Goal: Information Seeking & Learning: Learn about a topic

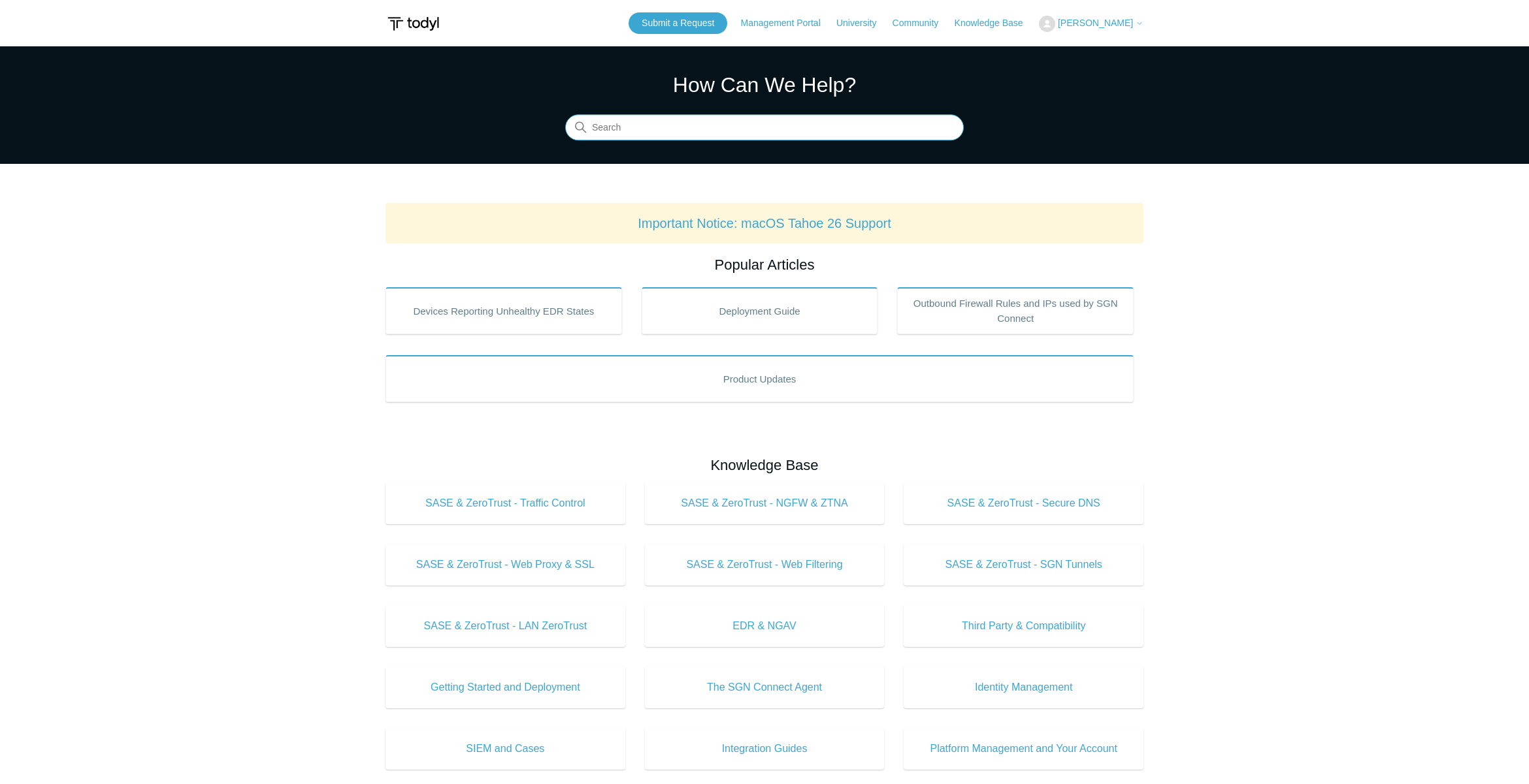
click at [722, 132] on input "Search" at bounding box center [764, 128] width 399 height 26
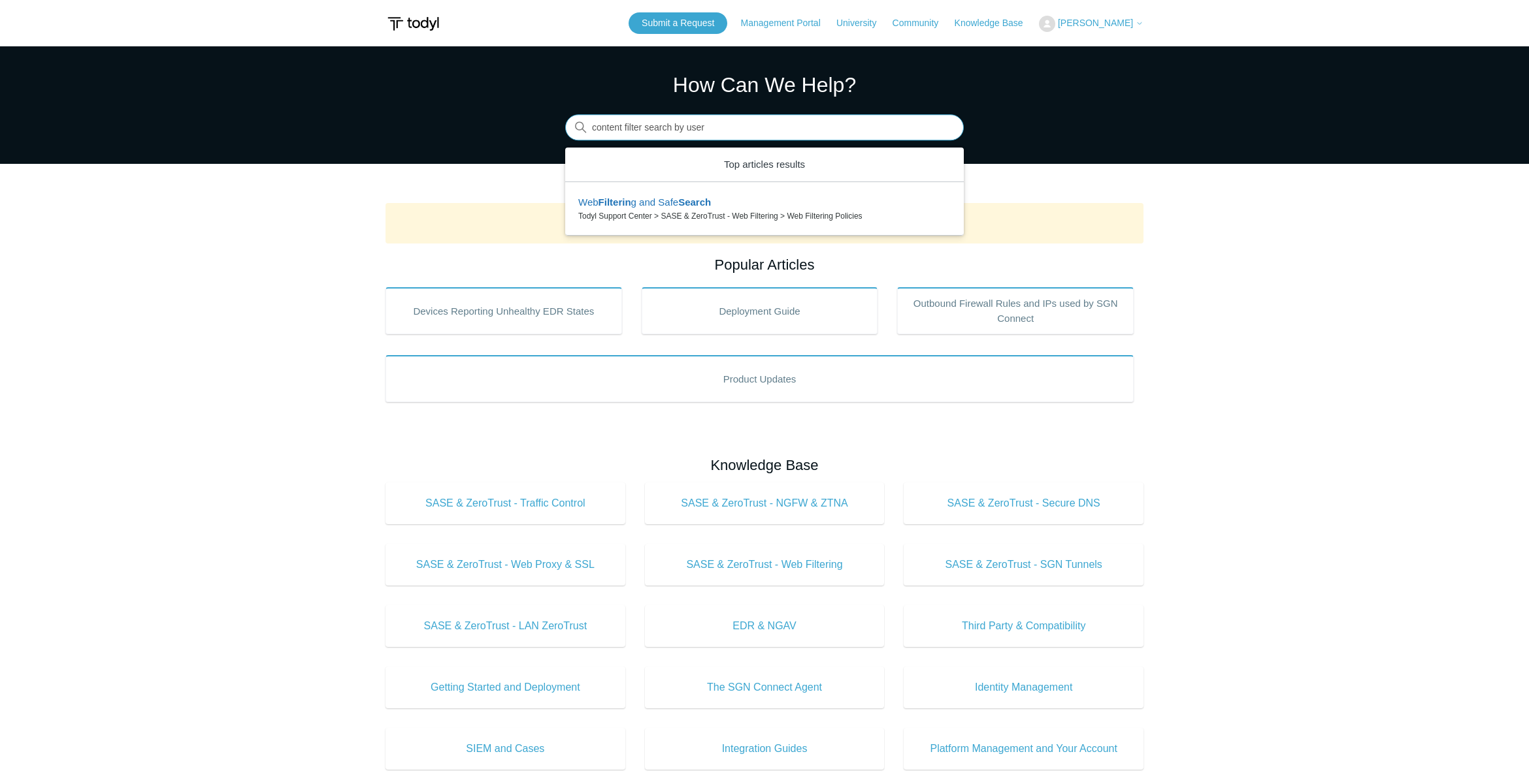
type input "content filter search by user"
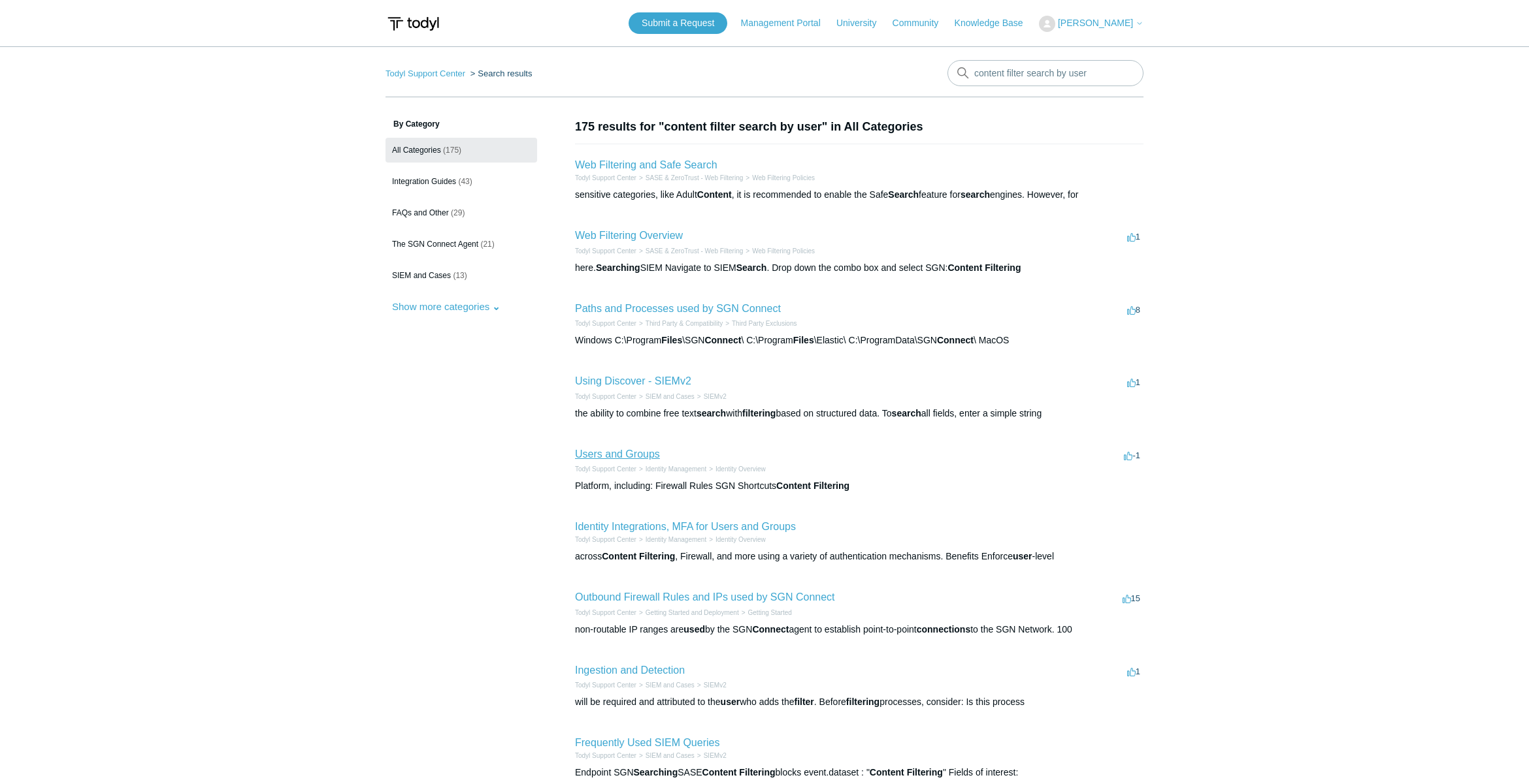
click at [603, 458] on link "Users and Groups" at bounding box center [617, 454] width 85 height 11
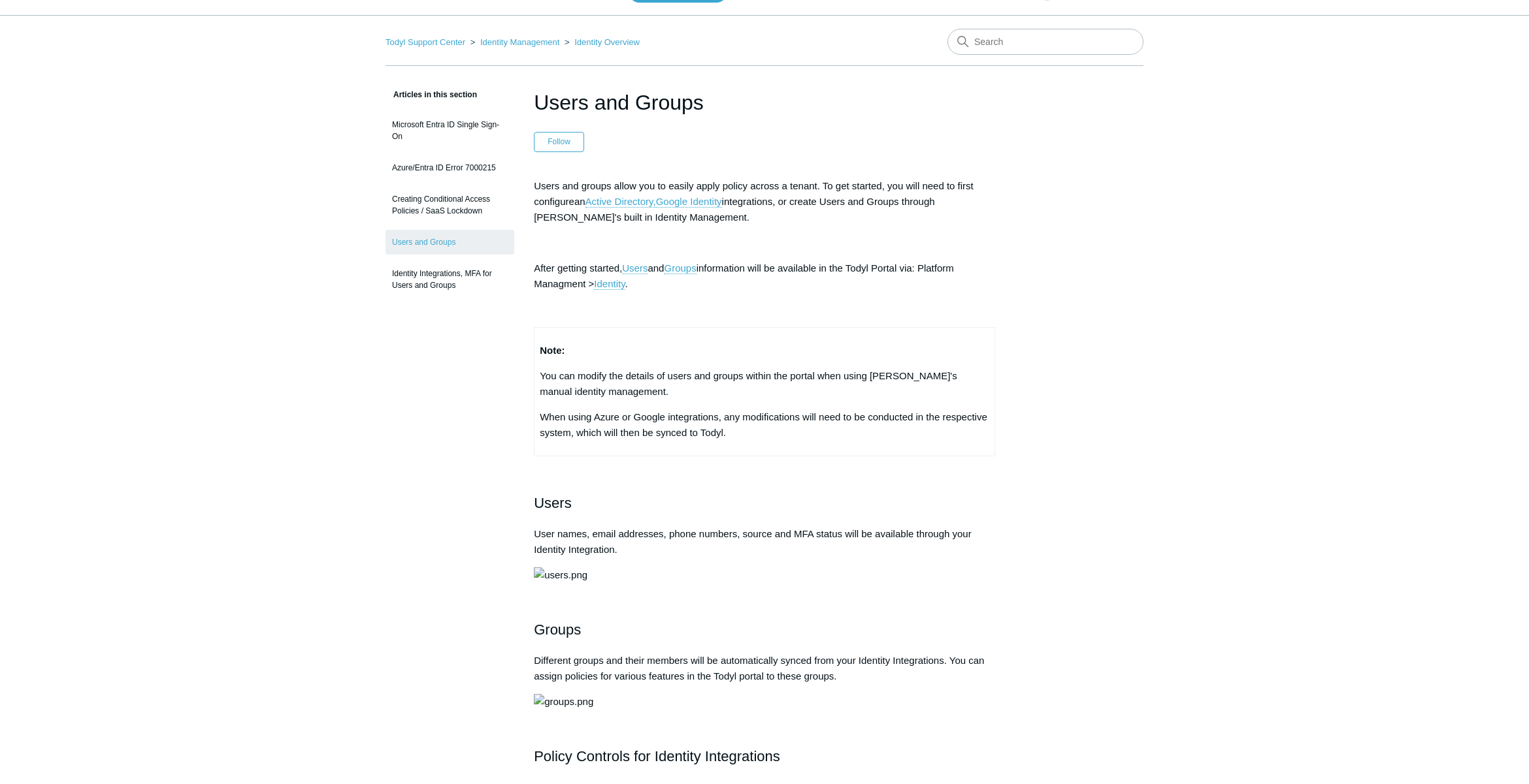
scroll to position [30, 0]
click at [631, 205] on link "Active Directory," at bounding box center [621, 203] width 71 height 12
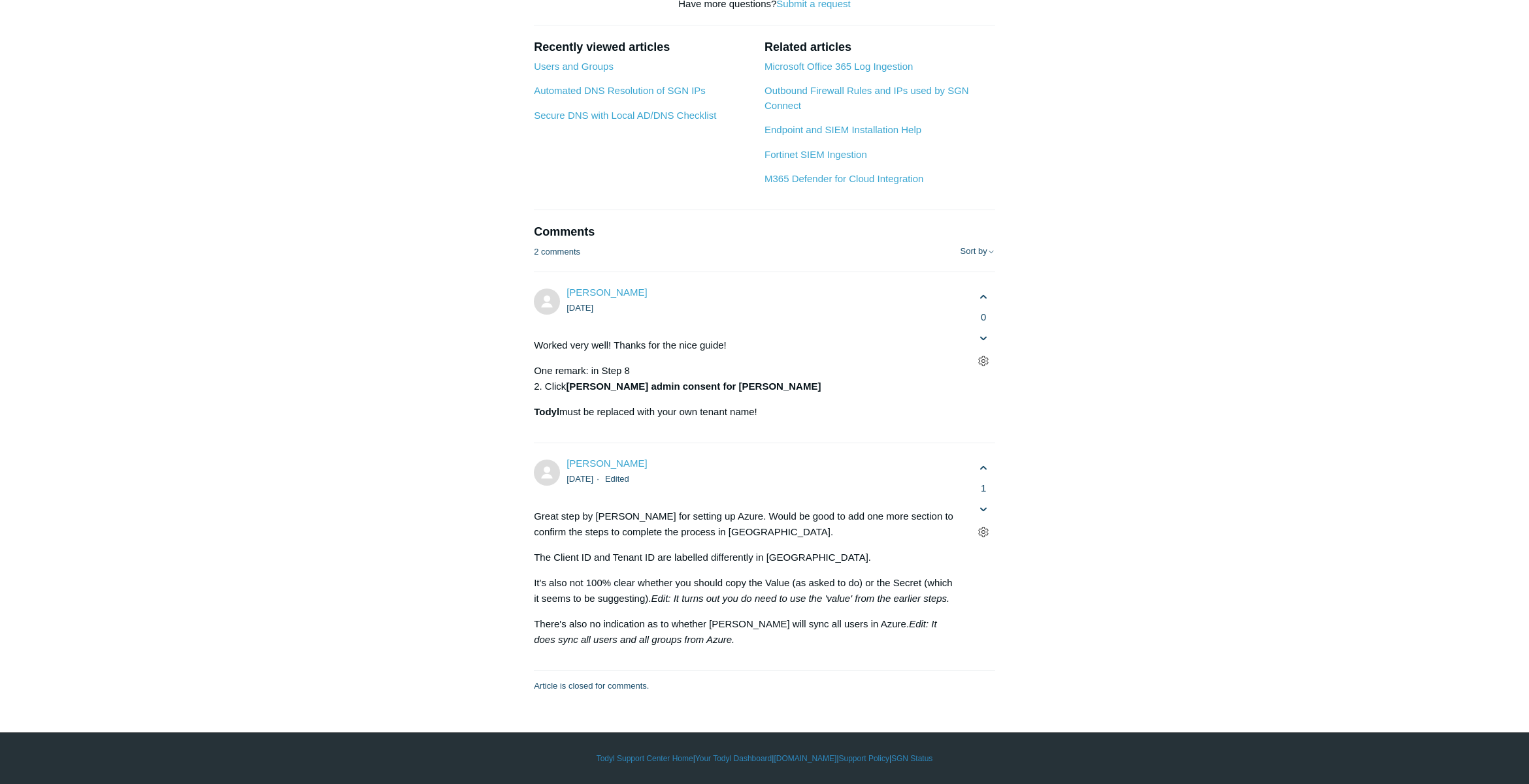
scroll to position [6134, 0]
